Goal: Task Accomplishment & Management: Complete application form

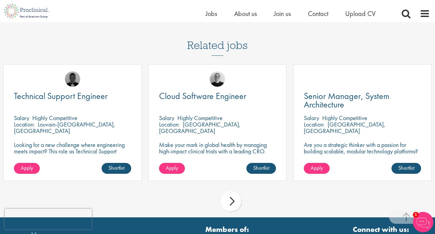
drag, startPoint x: 259, startPoint y: 138, endPoint x: 250, endPoint y: 129, distance: 12.0
click at [259, 138] on div "Cloud Software Engineer Salary Highly Competitive Location: Princeton, USA Make…" at bounding box center [218, 122] width 138 height 117
click at [214, 85] on img at bounding box center [217, 78] width 15 height 15
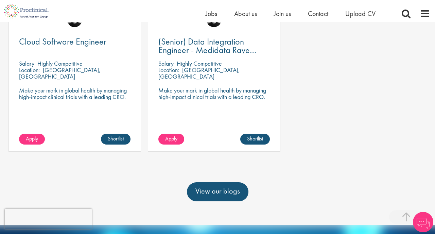
scroll to position [223, 0]
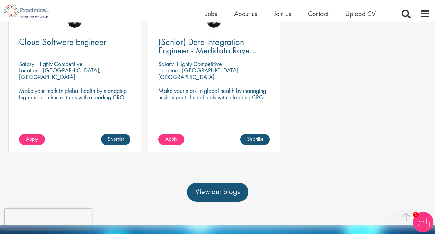
click at [261, 100] on p "Make your mark in global health by managing high-impact clinical trials with a …" at bounding box center [213, 93] width 111 height 13
click at [217, 45] on div "(Senior) Data Integration Engineer - Medidata Rave Specialized Salary Highly Co…" at bounding box center [214, 78] width 133 height 147
click at [168, 145] on link "Apply" at bounding box center [171, 139] width 26 height 11
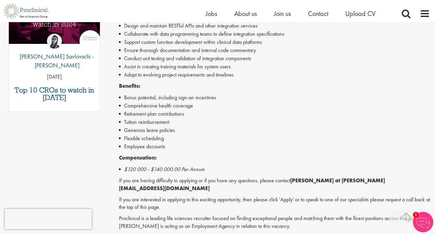
scroll to position [399, 0]
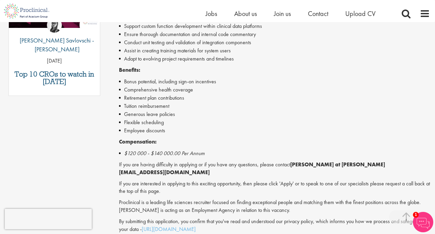
click at [299, 156] on li "$120 000 - $140 000.00 Per Annum" at bounding box center [274, 153] width 311 height 8
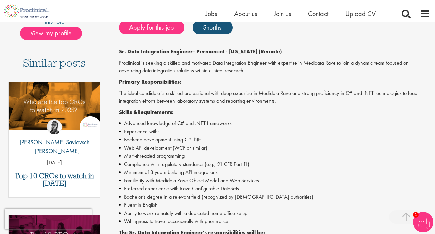
scroll to position [0, 0]
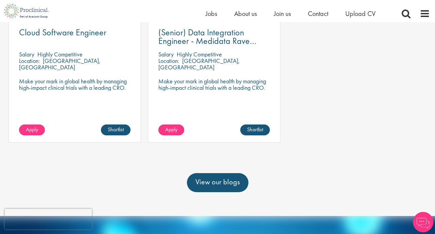
scroll to position [224, 0]
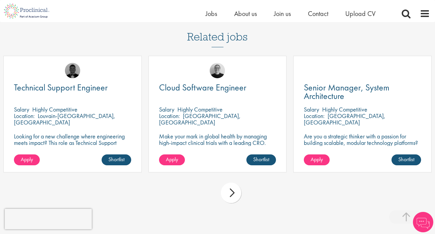
scroll to position [574, 0]
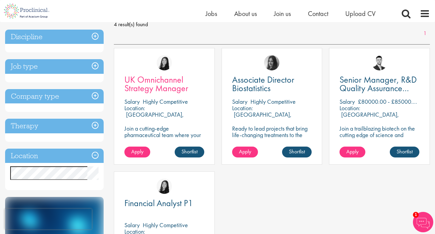
scroll to position [102, 0]
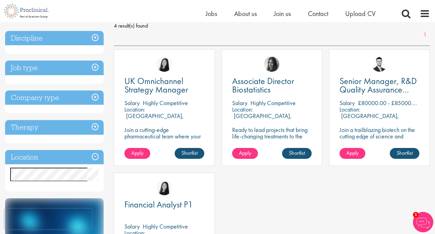
click at [60, 67] on h3 "Job type" at bounding box center [54, 67] width 99 height 15
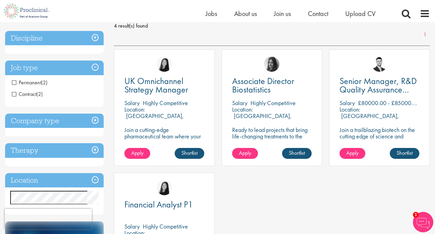
click at [35, 82] on span "Permanent" at bounding box center [26, 82] width 29 height 7
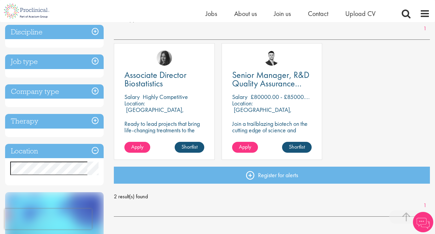
scroll to position [85, 0]
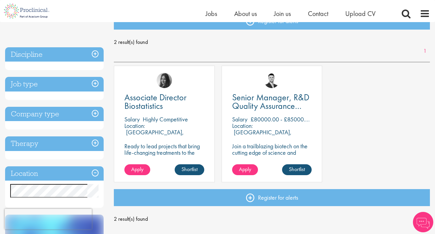
click at [43, 82] on h3 "Job type" at bounding box center [54, 84] width 99 height 15
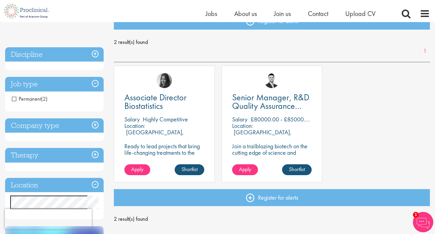
click at [40, 101] on span "Permanent" at bounding box center [26, 98] width 29 height 7
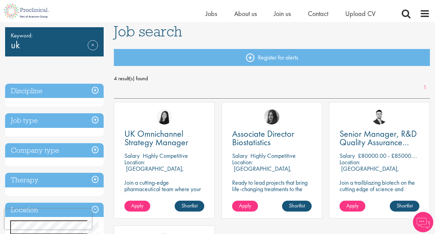
scroll to position [56, 0]
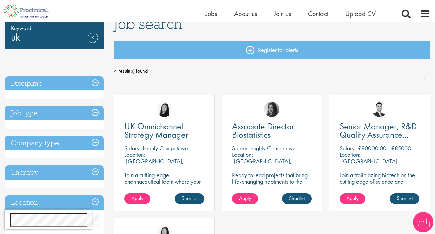
click at [54, 115] on h3 "Job type" at bounding box center [54, 113] width 99 height 15
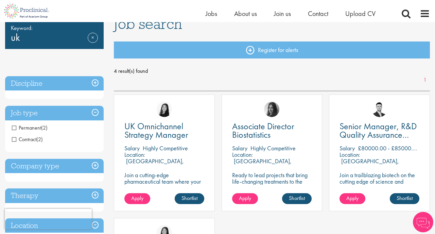
click at [20, 140] on span "Contract" at bounding box center [24, 139] width 24 height 7
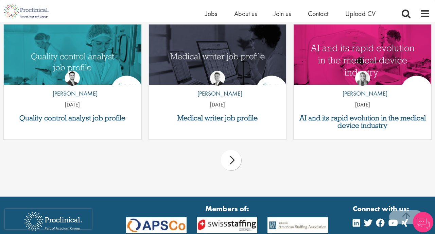
scroll to position [510, 0]
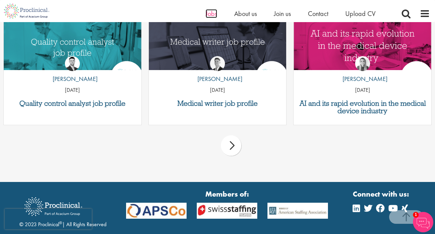
click at [208, 12] on span "Jobs" at bounding box center [212, 13] width 12 height 9
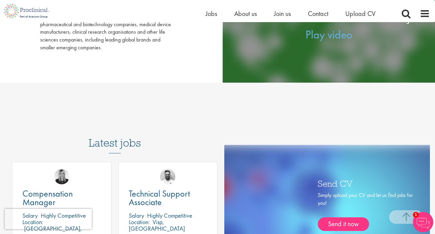
scroll to position [109, 0]
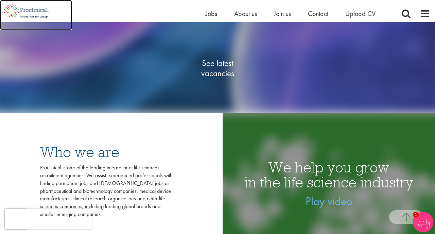
click at [16, 10] on img at bounding box center [26, 11] width 53 height 22
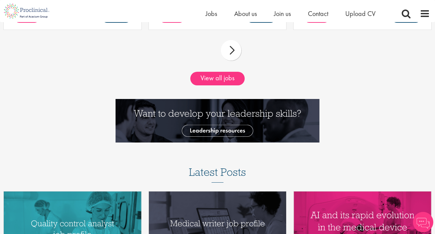
scroll to position [676, 0]
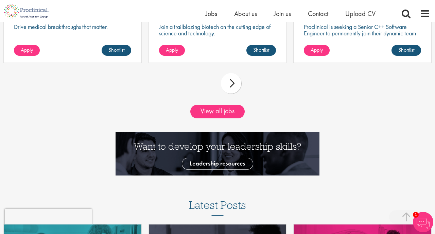
click at [238, 81] on div "next" at bounding box center [231, 83] width 20 height 20
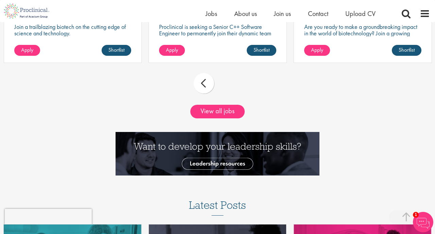
click at [237, 81] on div "prev next" at bounding box center [217, 85] width 435 height 30
click at [224, 114] on link "View all jobs" at bounding box center [217, 112] width 54 height 14
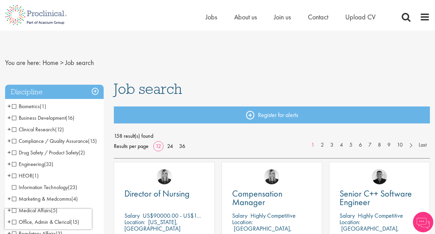
click at [34, 114] on li "Business Development (16) - + Licensing (1) Sales (5) Account Management (2) Co…" at bounding box center [54, 118] width 99 height 12
click at [33, 117] on span "Business Development" at bounding box center [39, 117] width 54 height 7
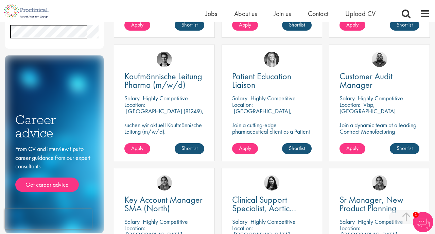
scroll to position [239, 0]
